Goal: Transaction & Acquisition: Purchase product/service

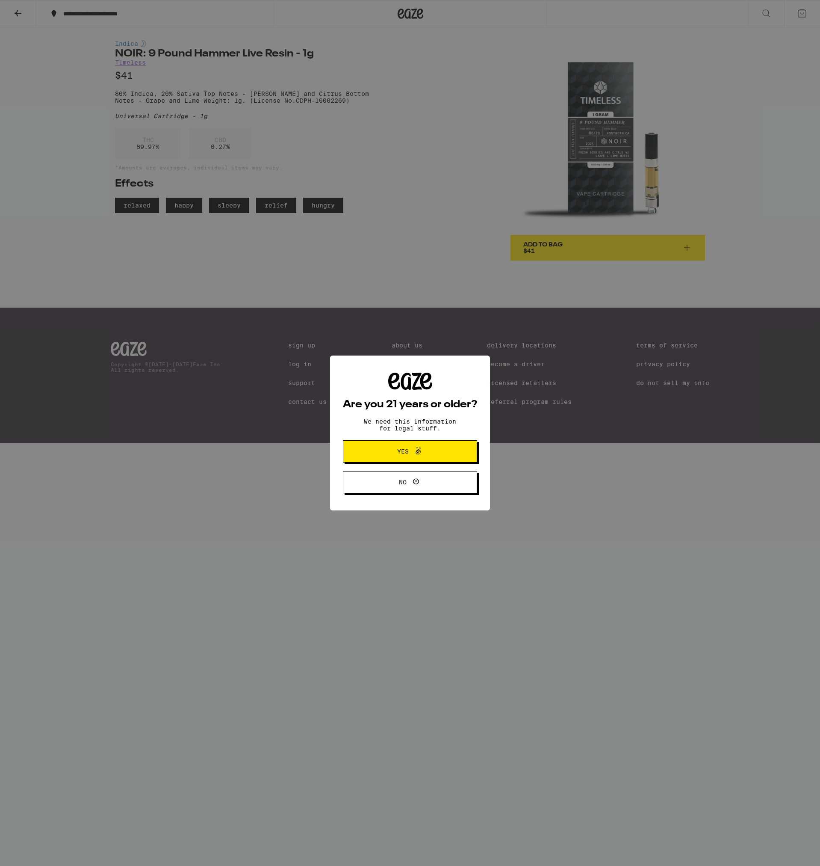
click at [249, 296] on div "Are you 21 years or older? We need this information for legal stuff. Yes No" at bounding box center [410, 433] width 820 height 866
click at [424, 455] on span "Yes" at bounding box center [410, 451] width 65 height 11
